Goal: Check status

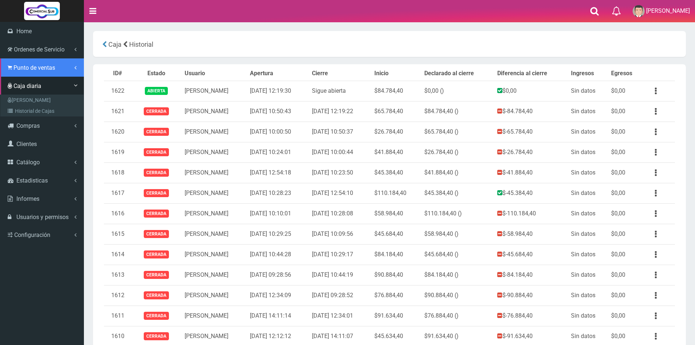
click at [26, 63] on link "Punto de ventas" at bounding box center [42, 67] width 84 height 18
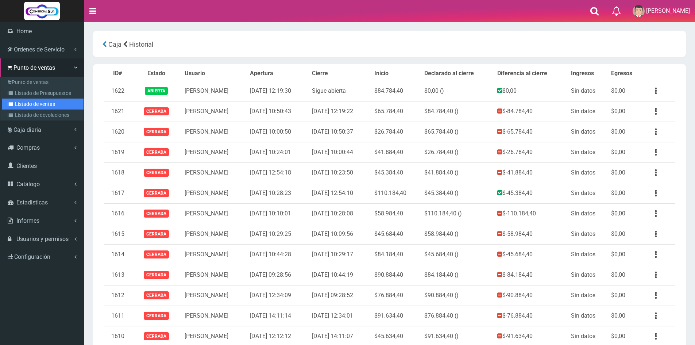
click at [24, 100] on link "Listado de ventas" at bounding box center [42, 103] width 81 height 11
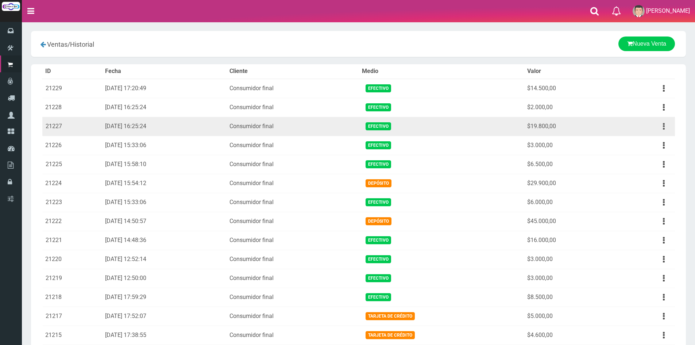
click at [661, 126] on button "button" at bounding box center [663, 126] width 16 height 13
click at [651, 146] on link "Ver" at bounding box center [643, 144] width 58 height 16
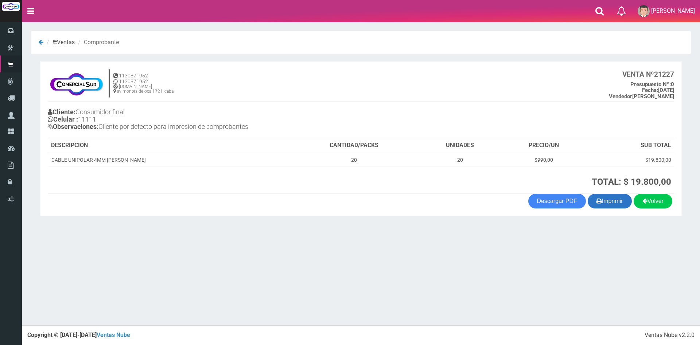
click at [606, 198] on button "Imprimir" at bounding box center [610, 201] width 44 height 15
